Goal: Information Seeking & Learning: Learn about a topic

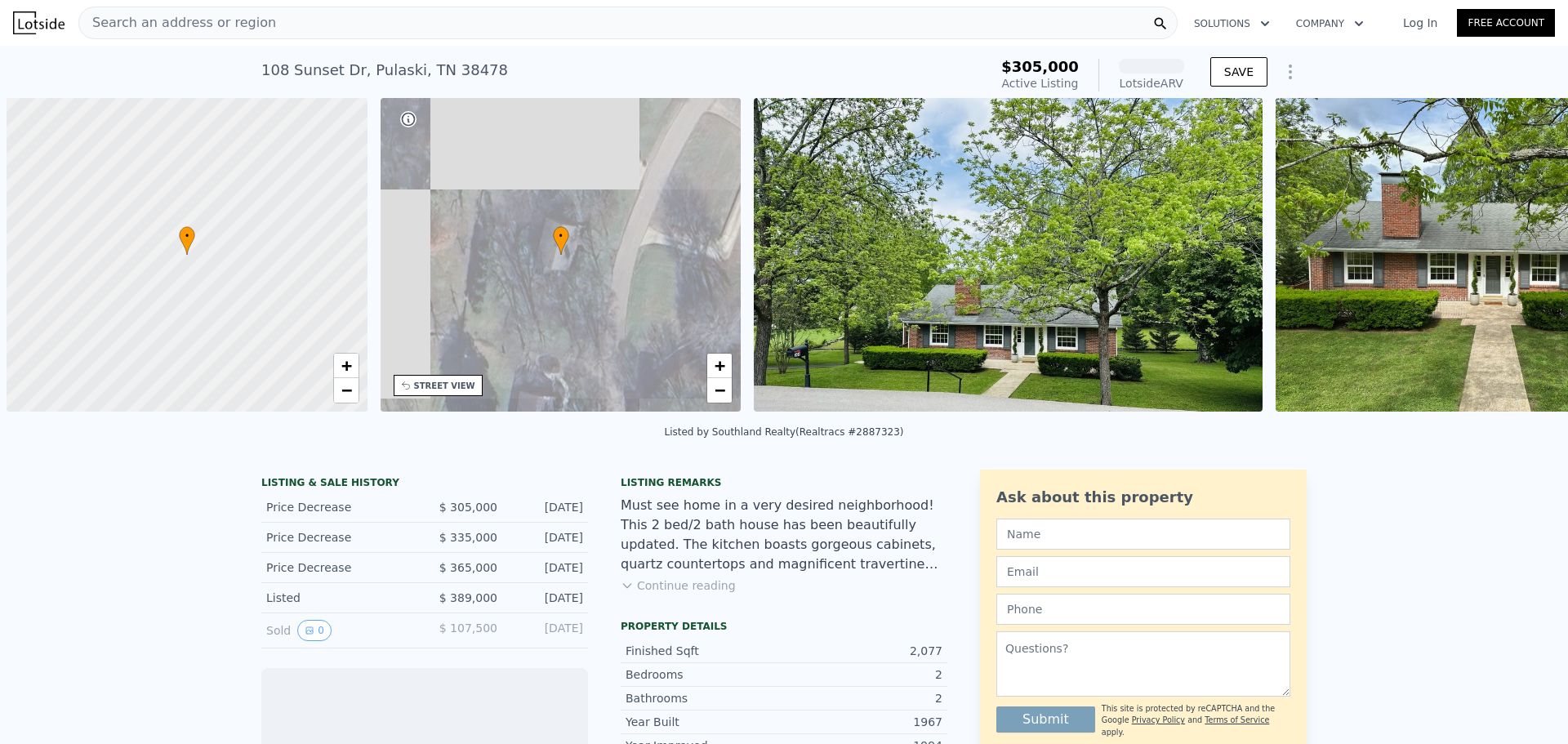
scroll to position [0, 7]
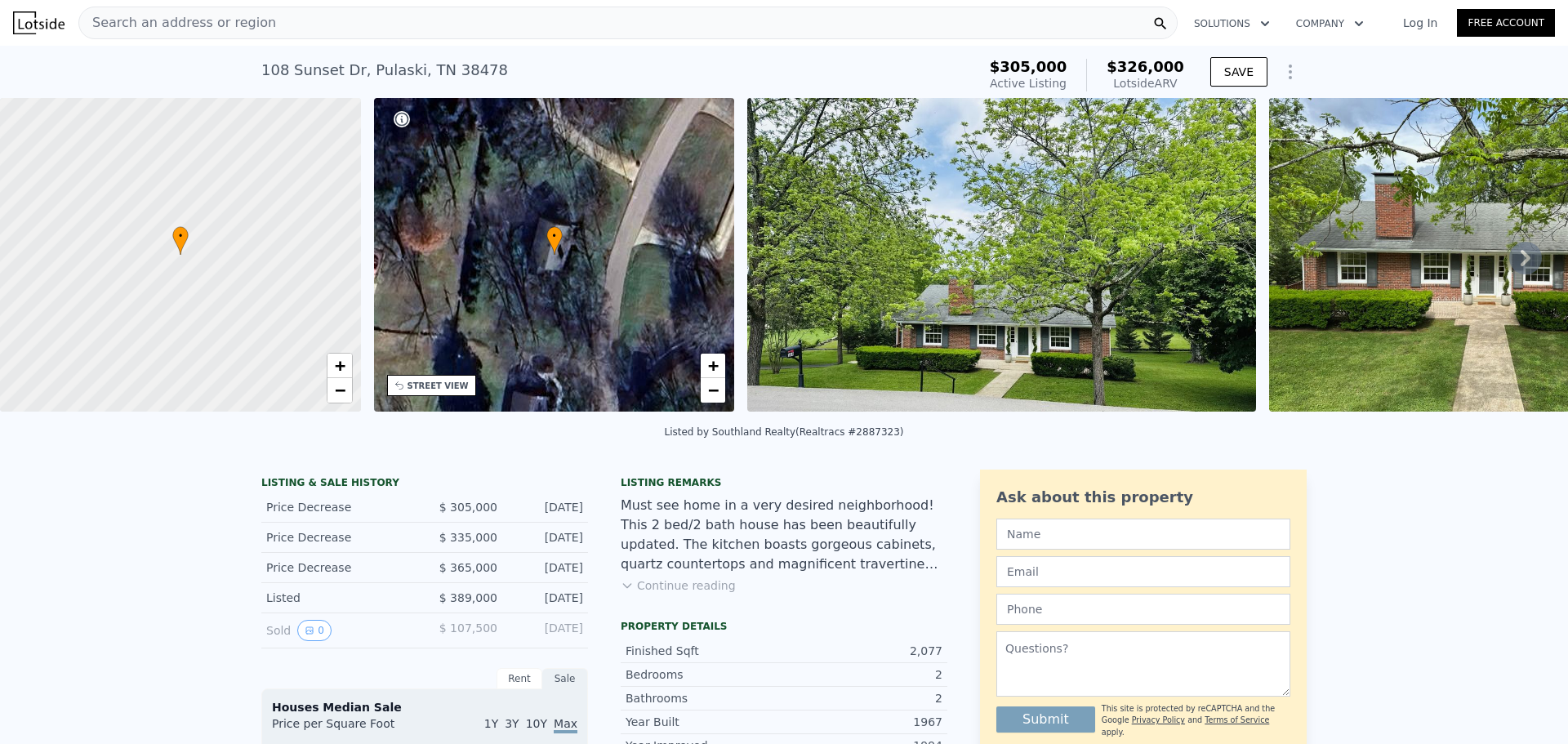
click at [1510, 248] on icon at bounding box center [1525, 258] width 33 height 33
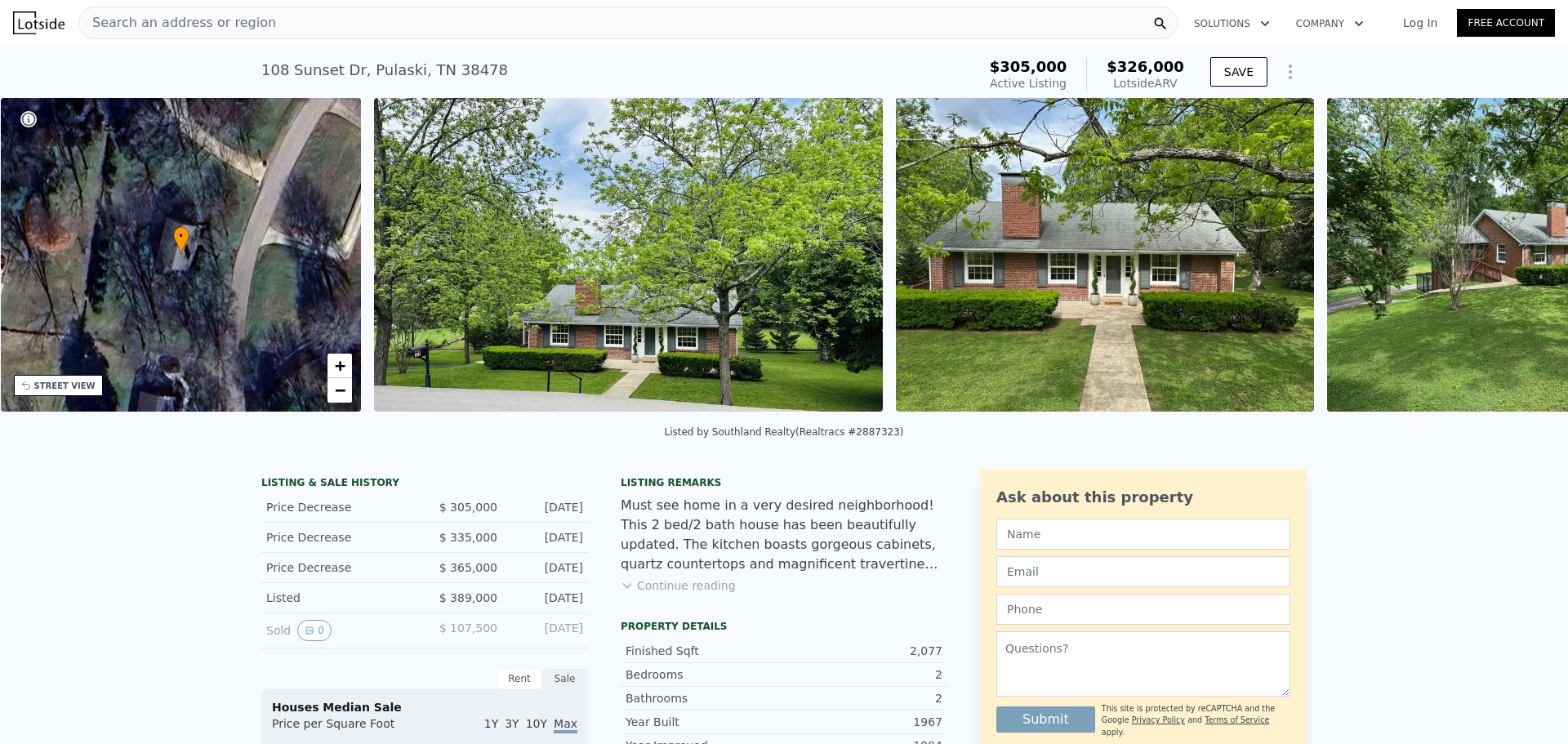
scroll to position [0, 381]
click at [1510, 248] on img at bounding box center [1536, 255] width 419 height 313
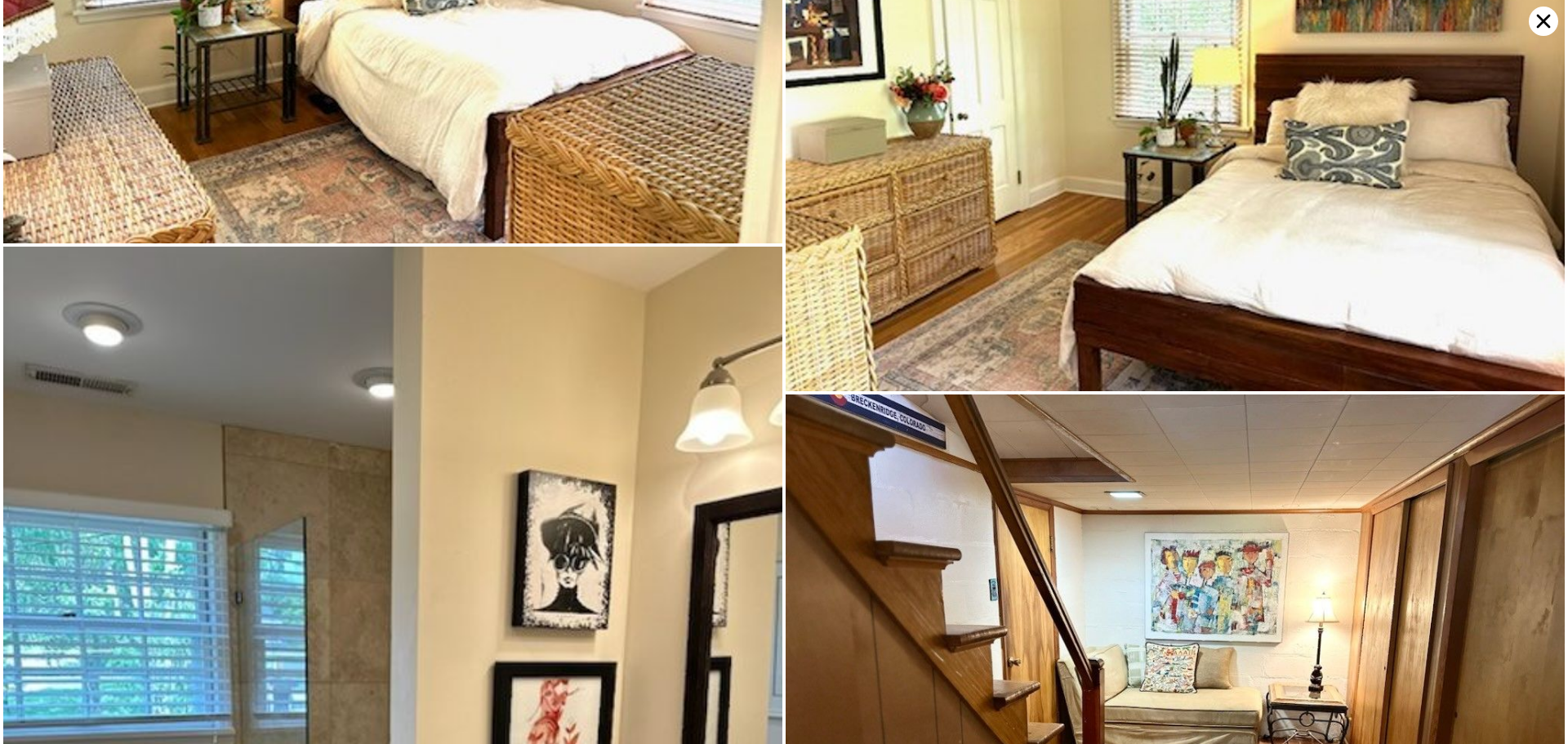
scroll to position [4562, 0]
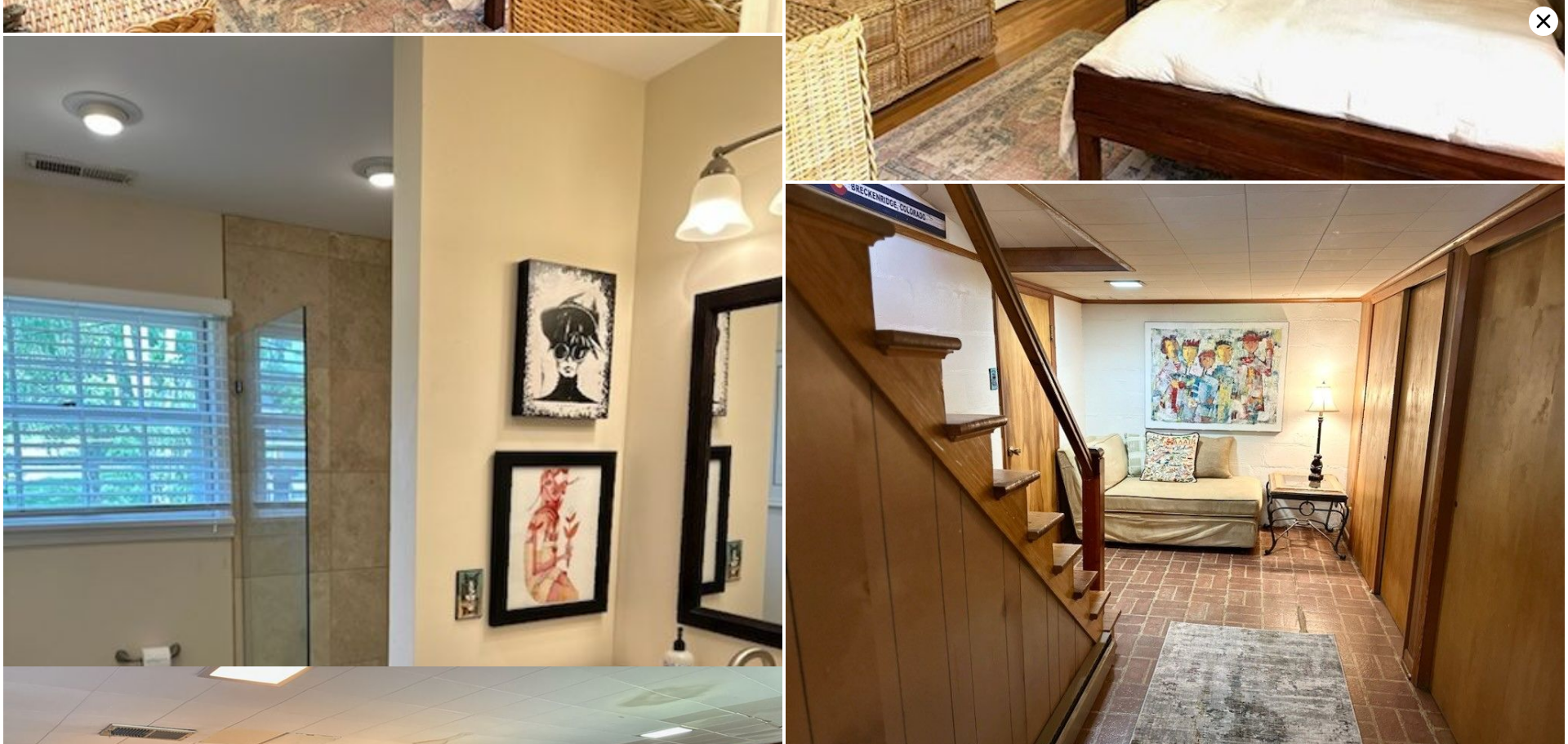
click at [1539, 21] on icon at bounding box center [1544, 22] width 30 height 30
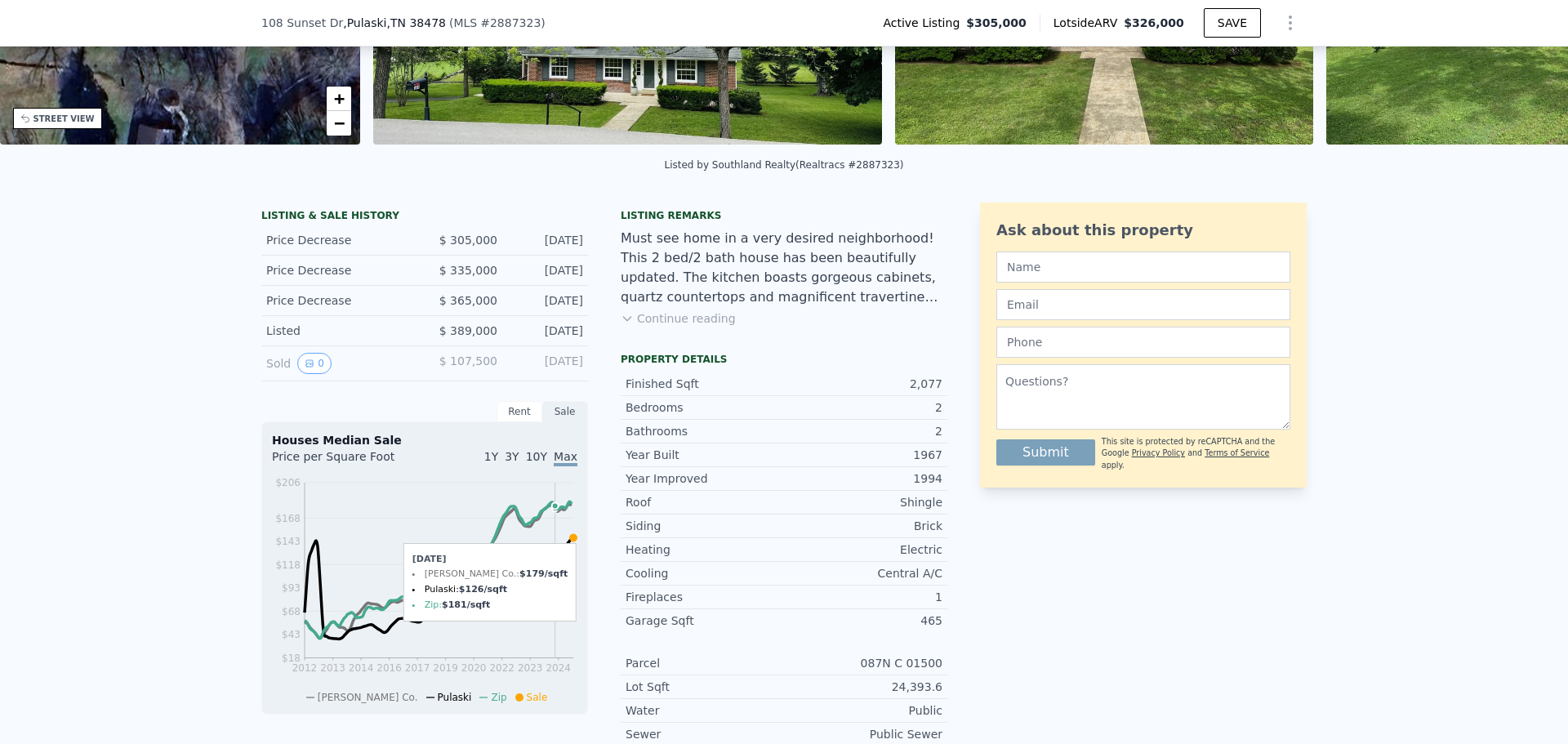
scroll to position [239, 0]
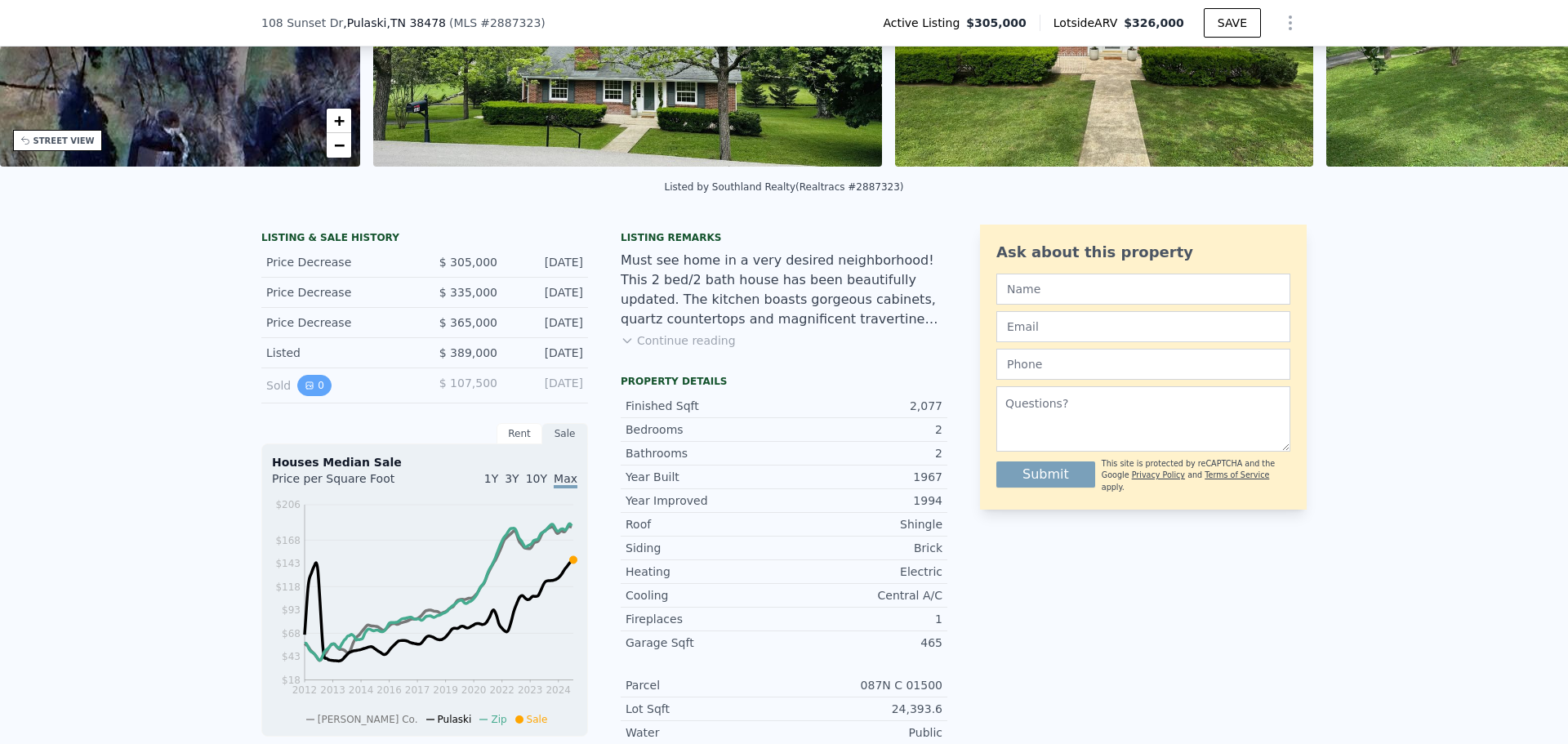
click at [315, 396] on button "0" at bounding box center [314, 385] width 35 height 21
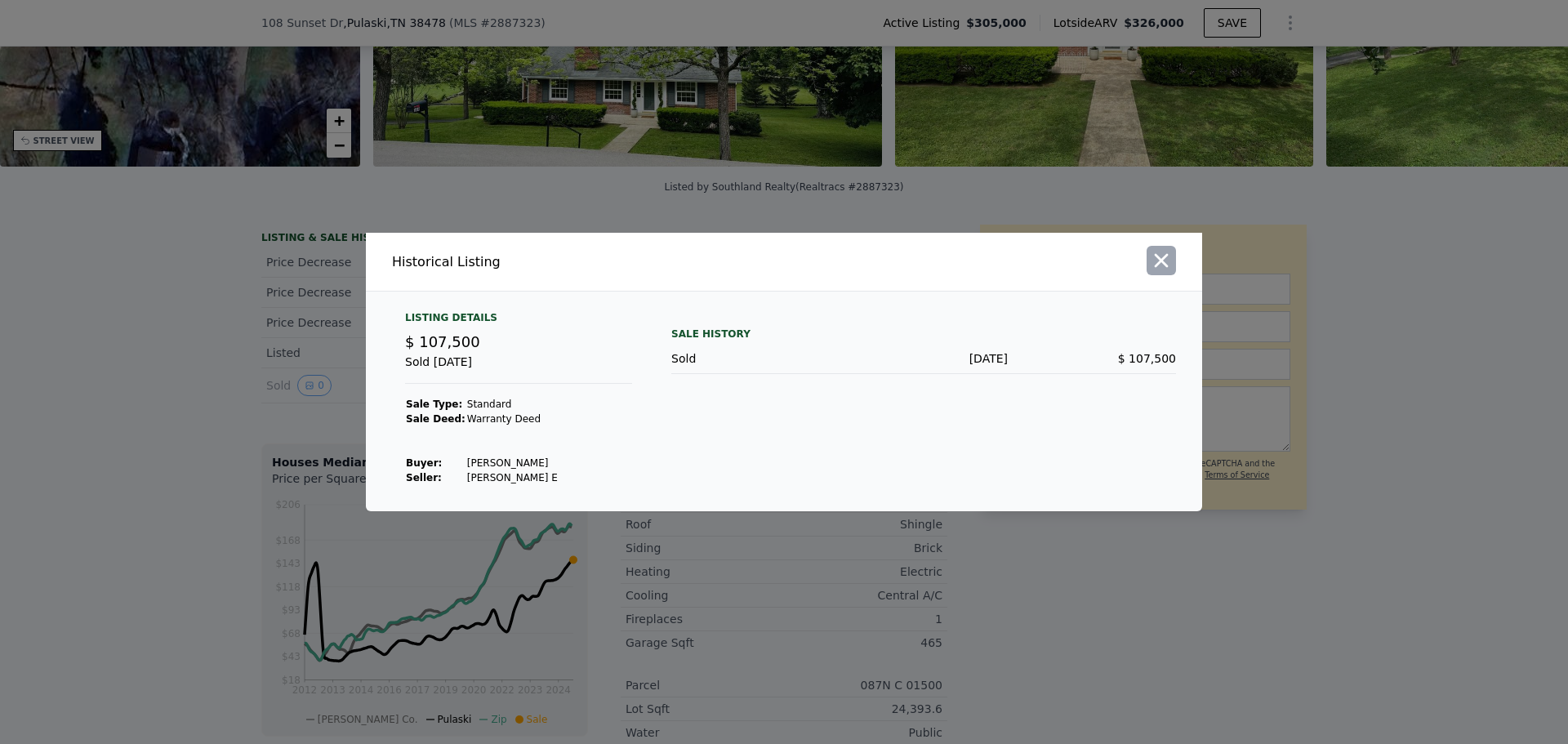
click at [1156, 262] on icon "button" at bounding box center [1161, 260] width 23 height 23
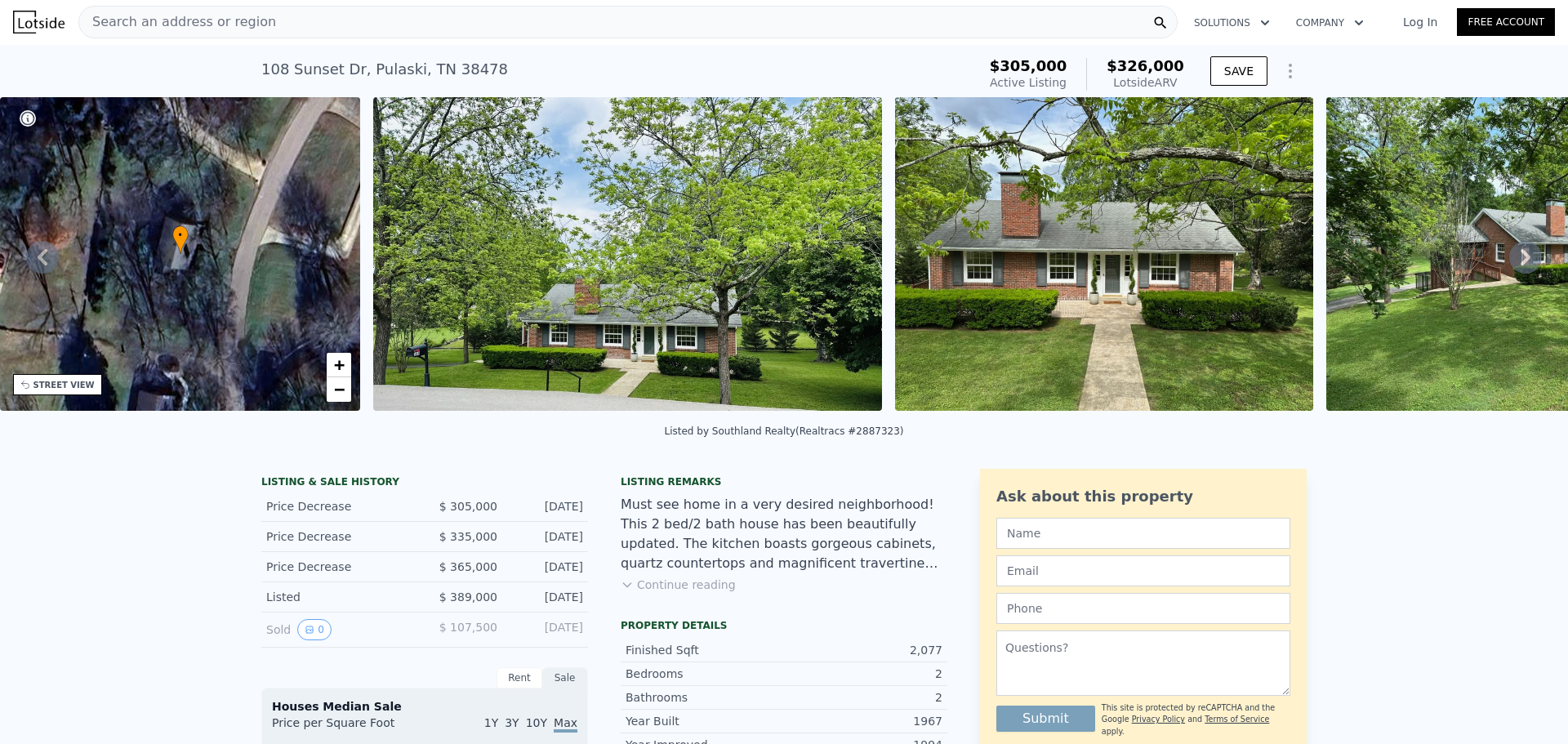
scroll to position [0, 0]
click at [262, 19] on div "Search an address or region" at bounding box center [628, 23] width 1100 height 33
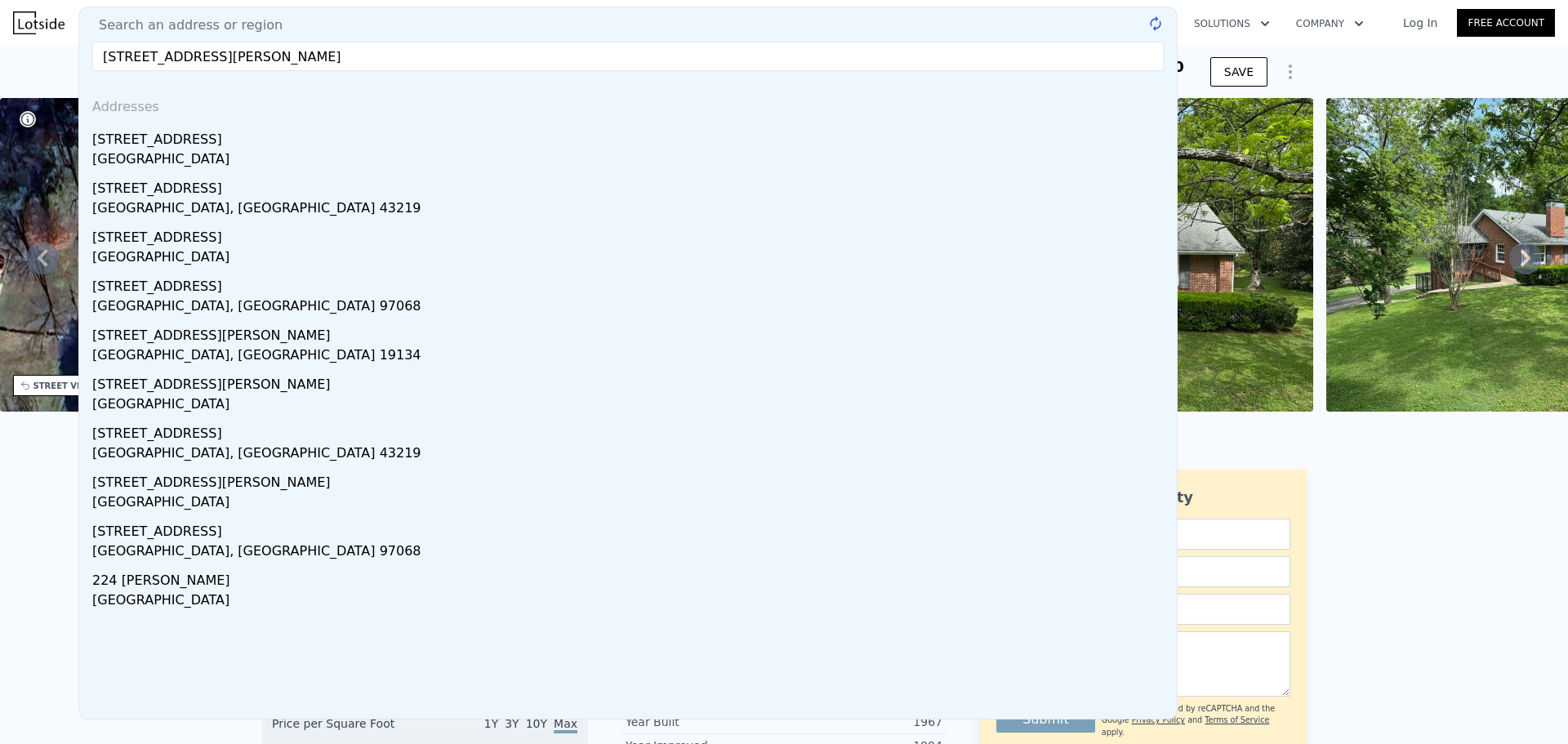
type input "[STREET_ADDRESS][PERSON_NAME]"
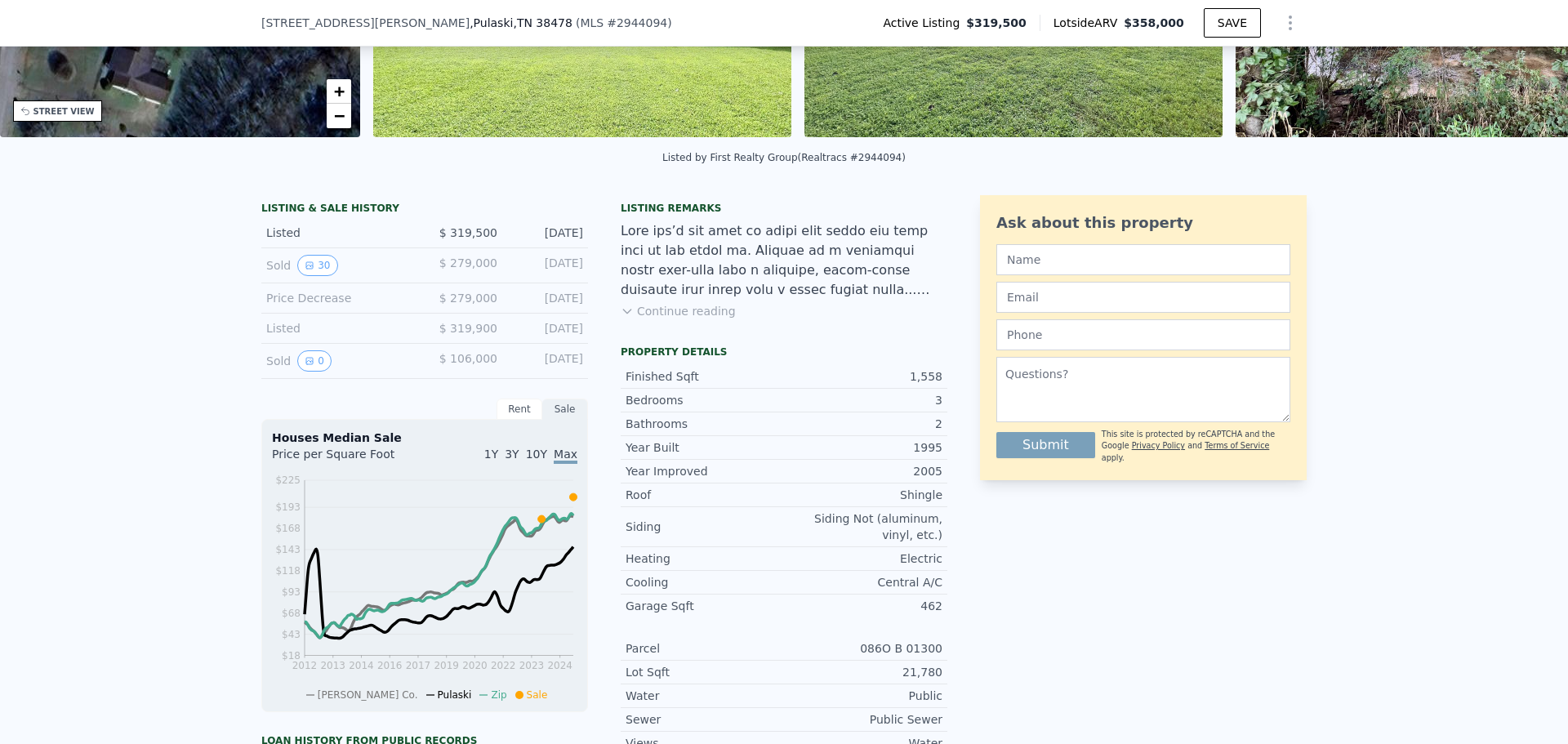
scroll to position [326, 0]
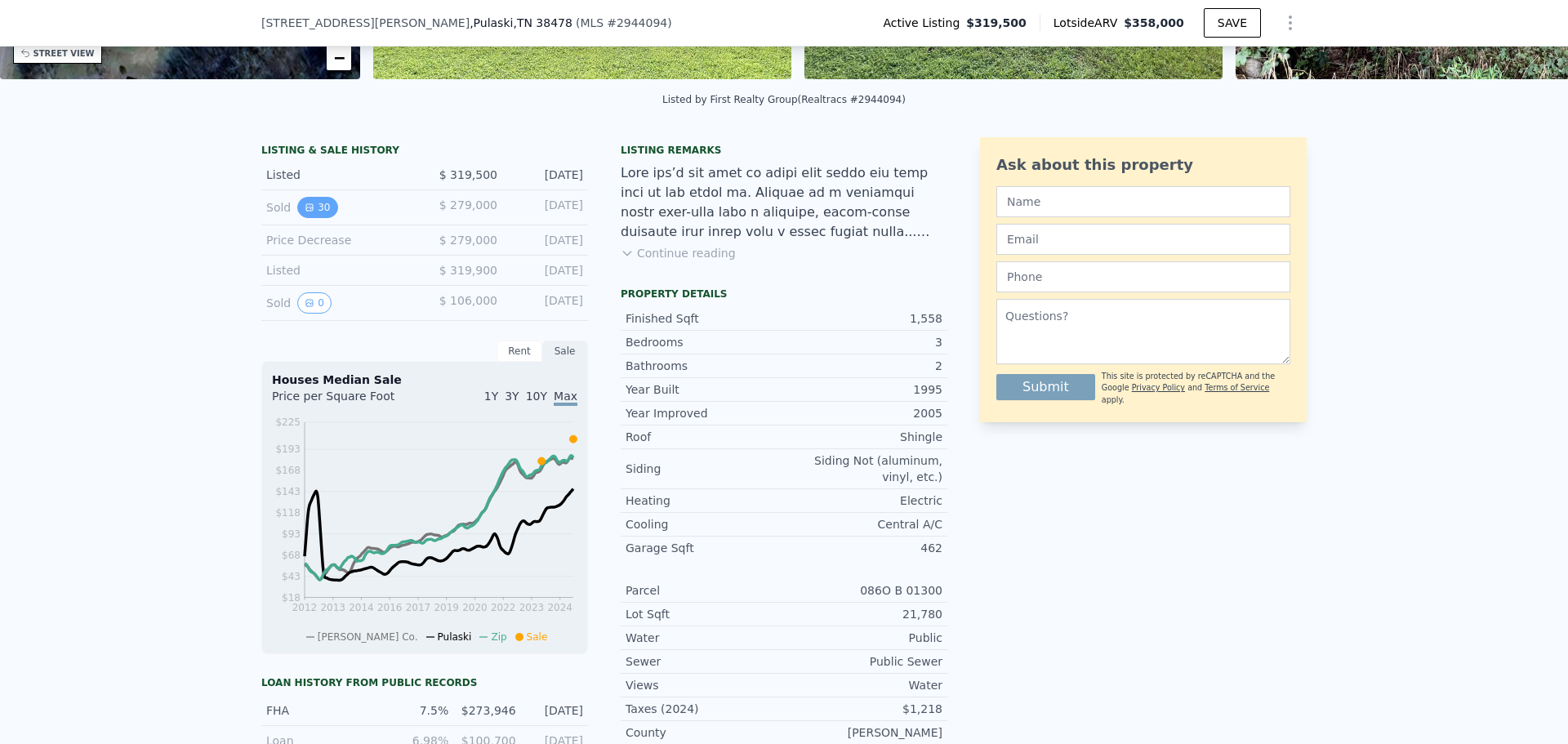
click at [300, 210] on button "30" at bounding box center [317, 206] width 40 height 21
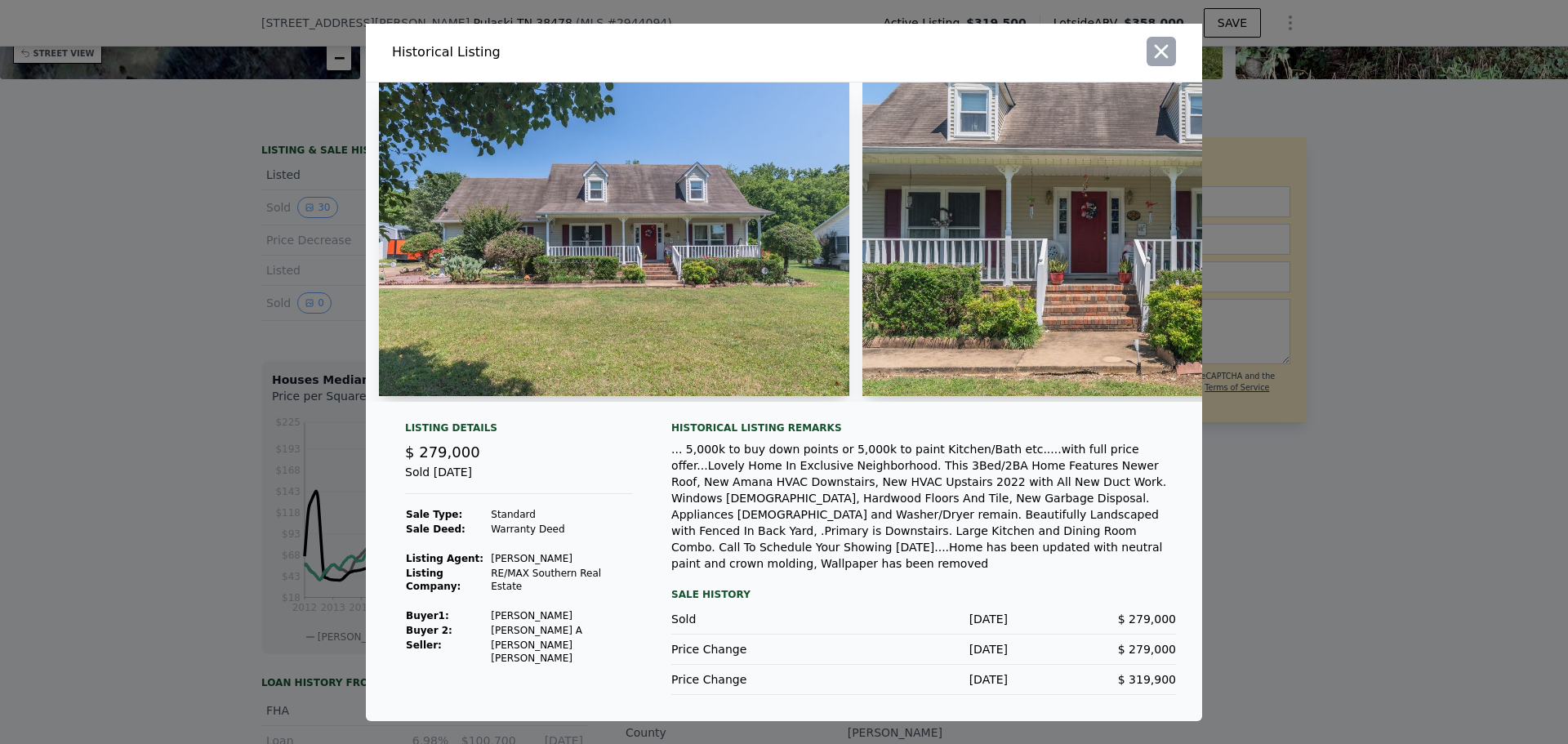
click at [1150, 62] on icon "button" at bounding box center [1161, 51] width 23 height 23
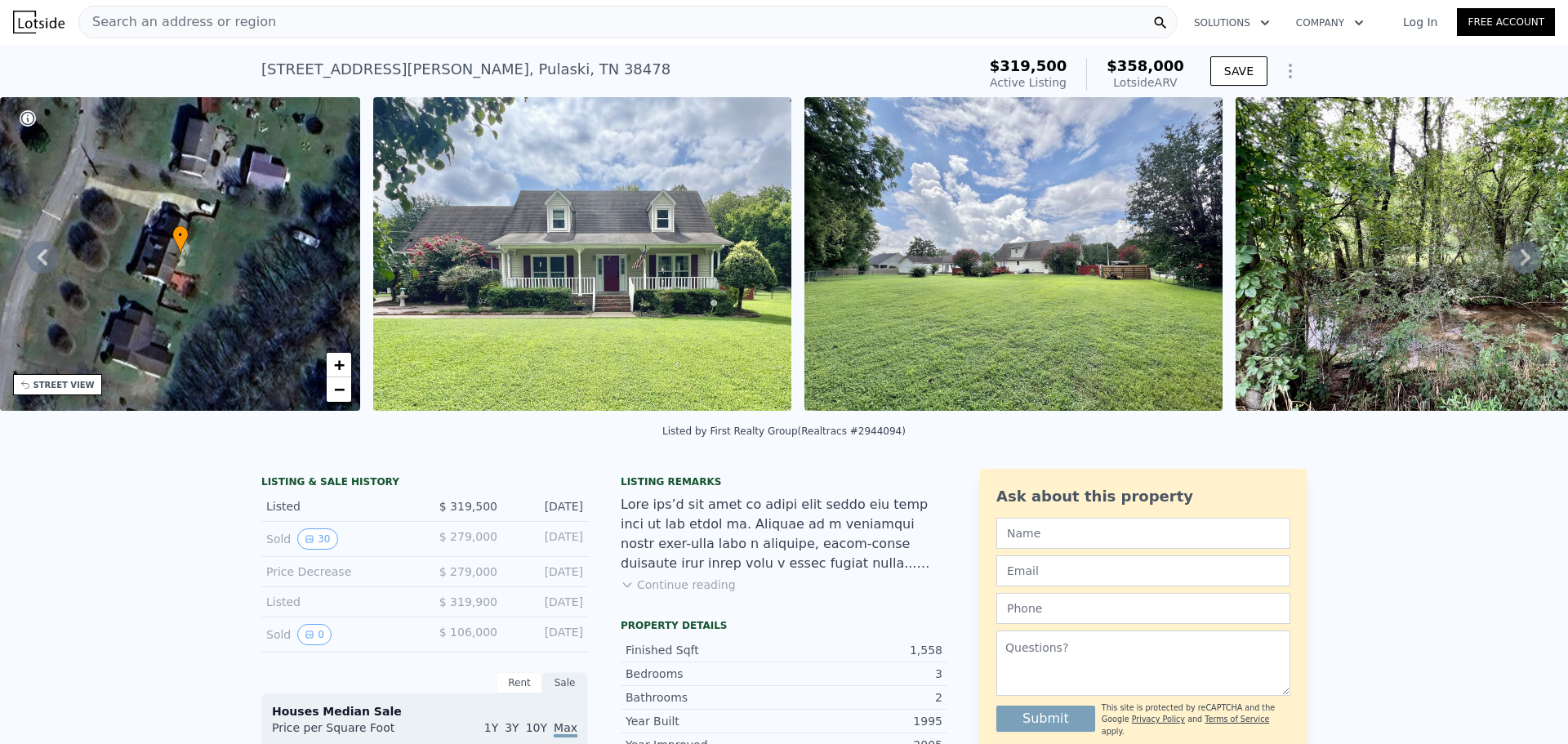
scroll to position [0, 0]
